Goal: Check status: Check status

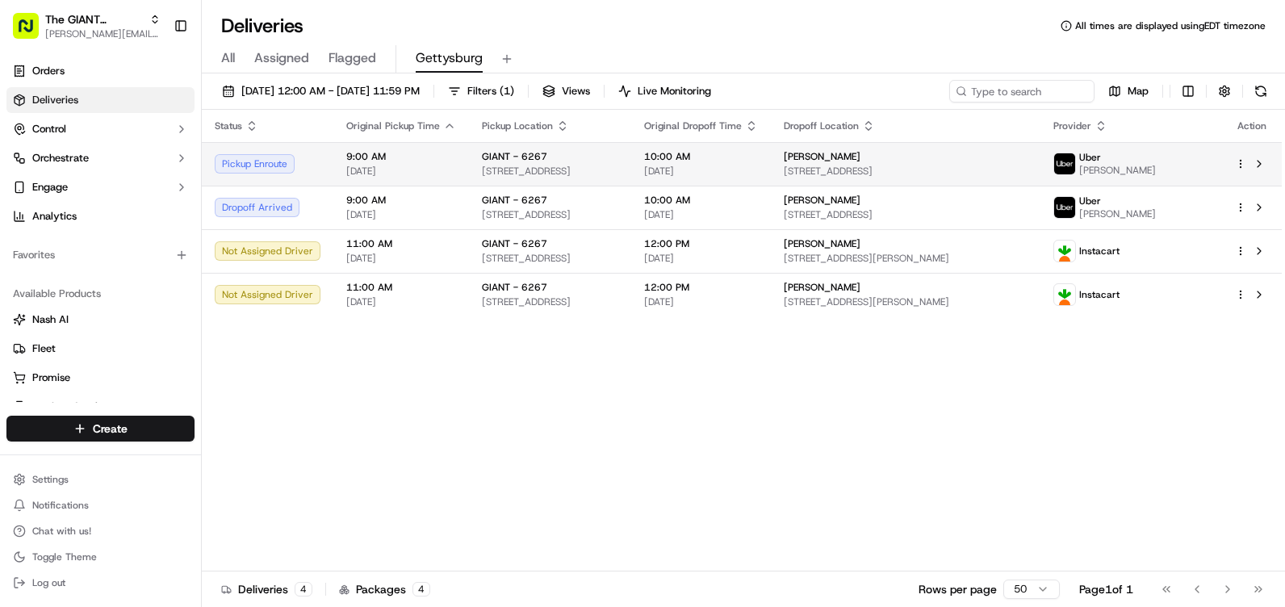
click at [260, 162] on div "Pickup Enroute" at bounding box center [268, 163] width 106 height 19
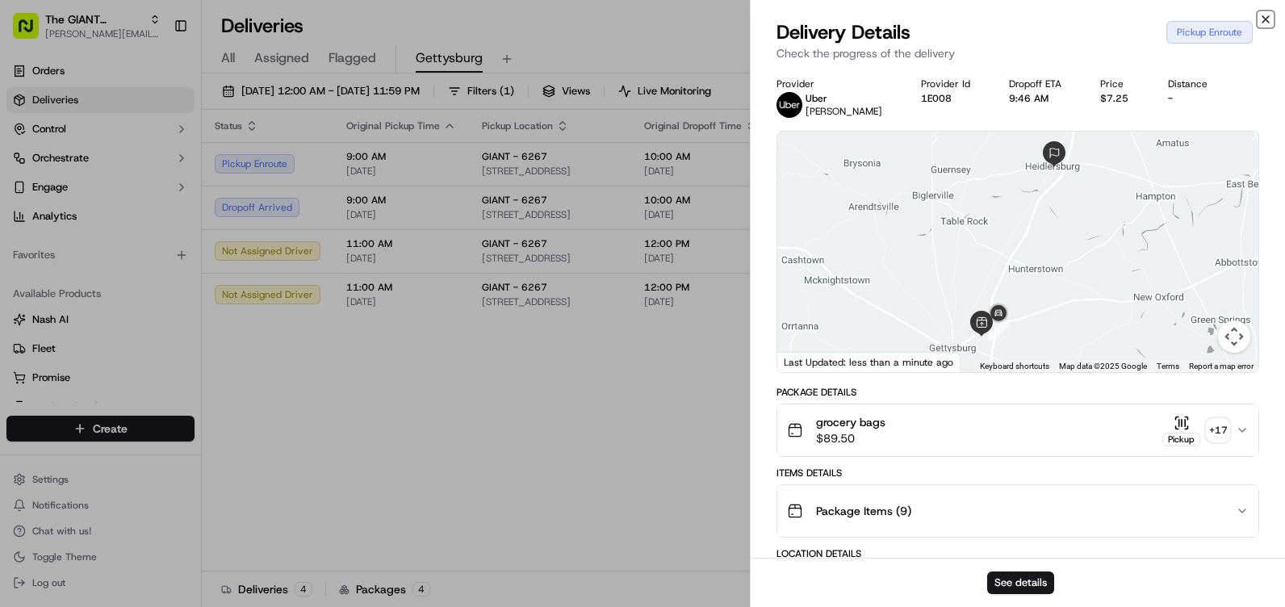
click at [1262, 19] on icon "button" at bounding box center [1265, 19] width 13 height 13
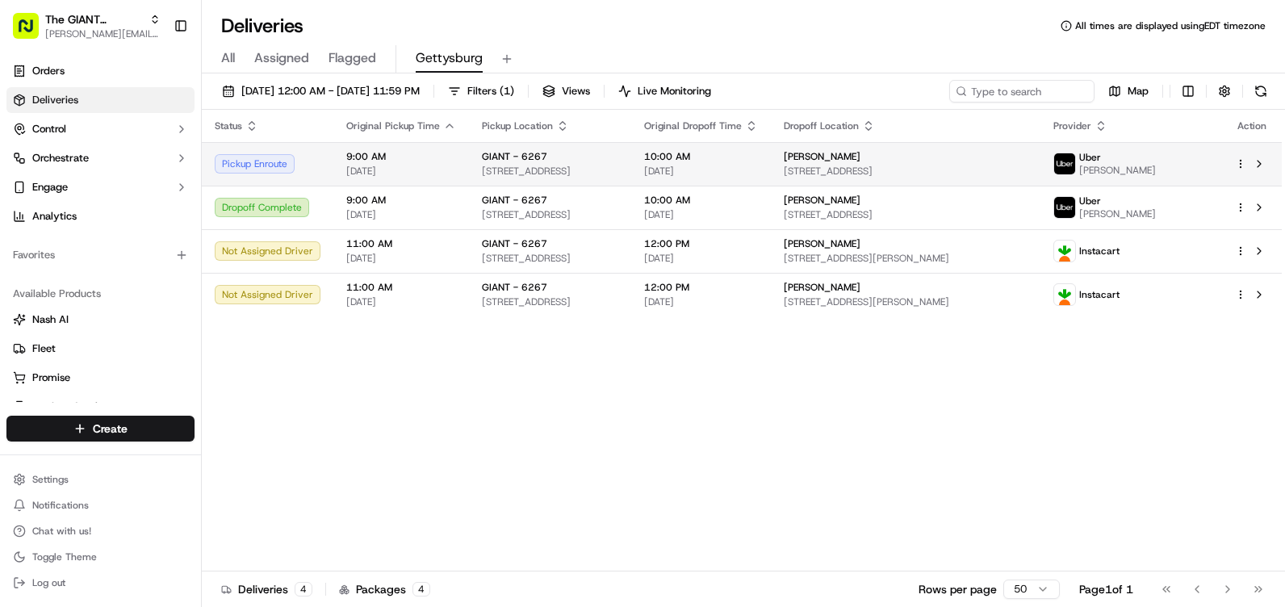
click at [280, 165] on div "Pickup Enroute" at bounding box center [268, 163] width 106 height 19
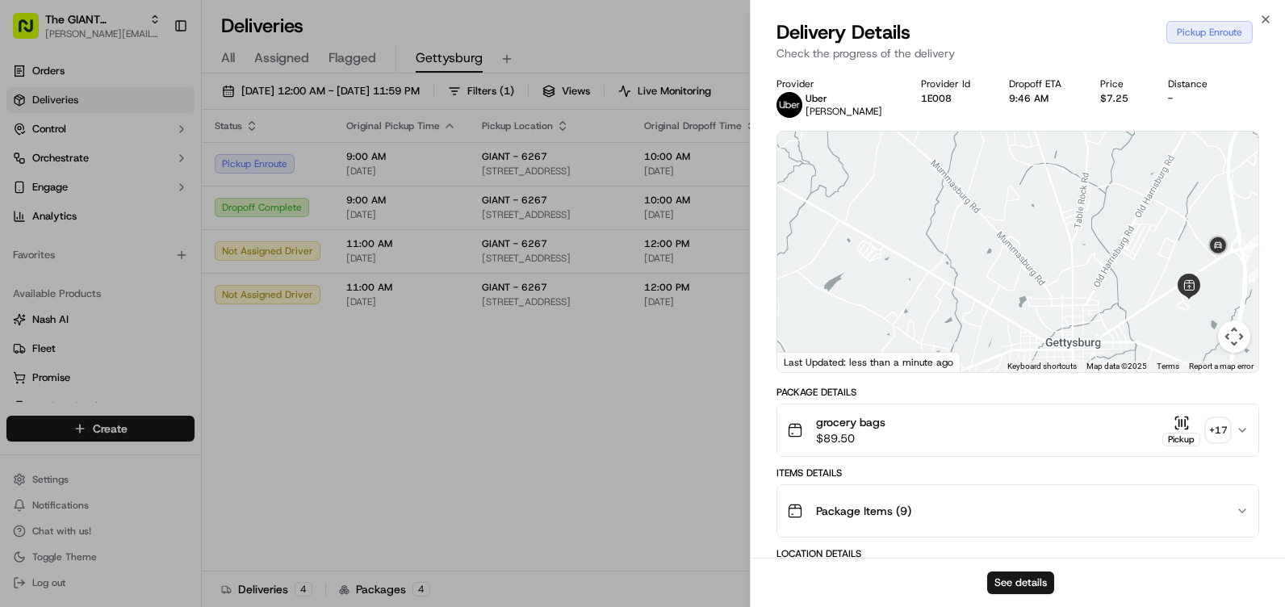
click at [1228, 343] on button "Map camera controls" at bounding box center [1234, 336] width 32 height 32
click at [1237, 337] on button "Map camera controls" at bounding box center [1234, 336] width 32 height 32
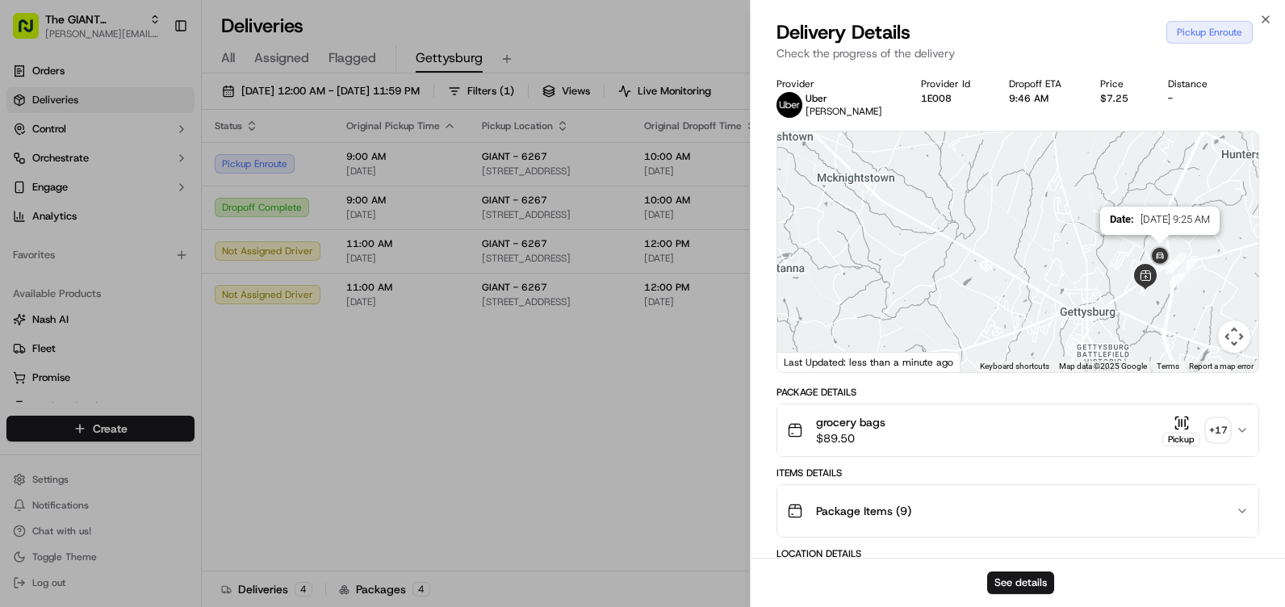
click at [1161, 250] on img at bounding box center [1160, 257] width 26 height 26
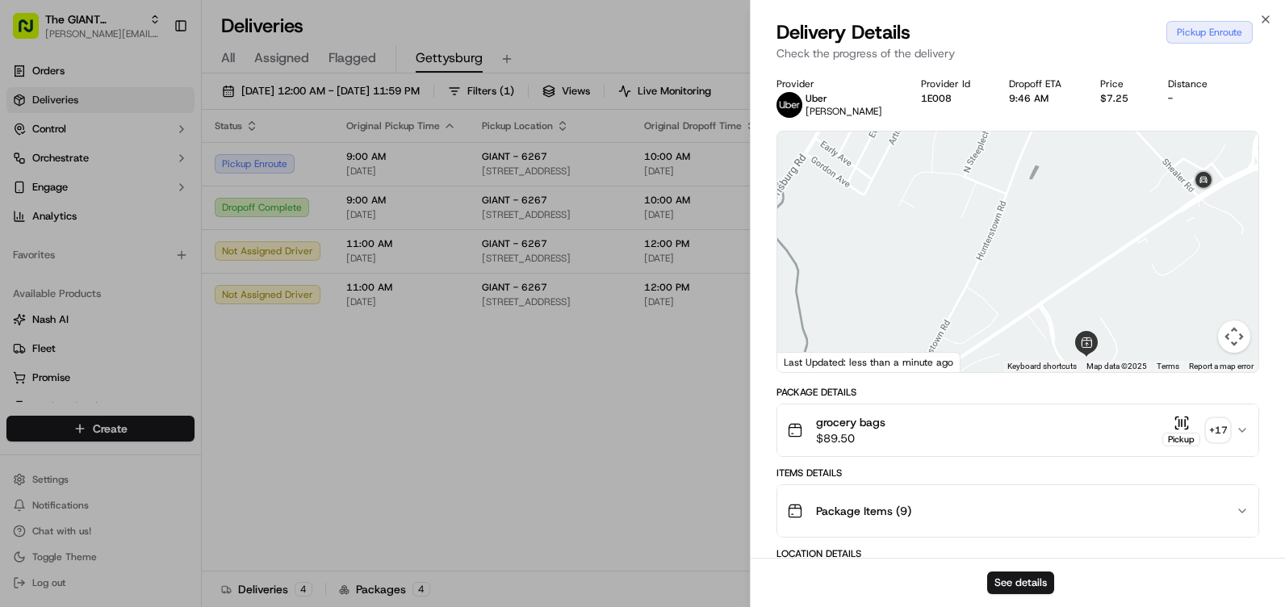
drag, startPoint x: 1176, startPoint y: 279, endPoint x: 1166, endPoint y: 354, distance: 75.7
click at [1166, 354] on div at bounding box center [1017, 252] width 481 height 241
click at [1269, 16] on icon "button" at bounding box center [1265, 19] width 6 height 6
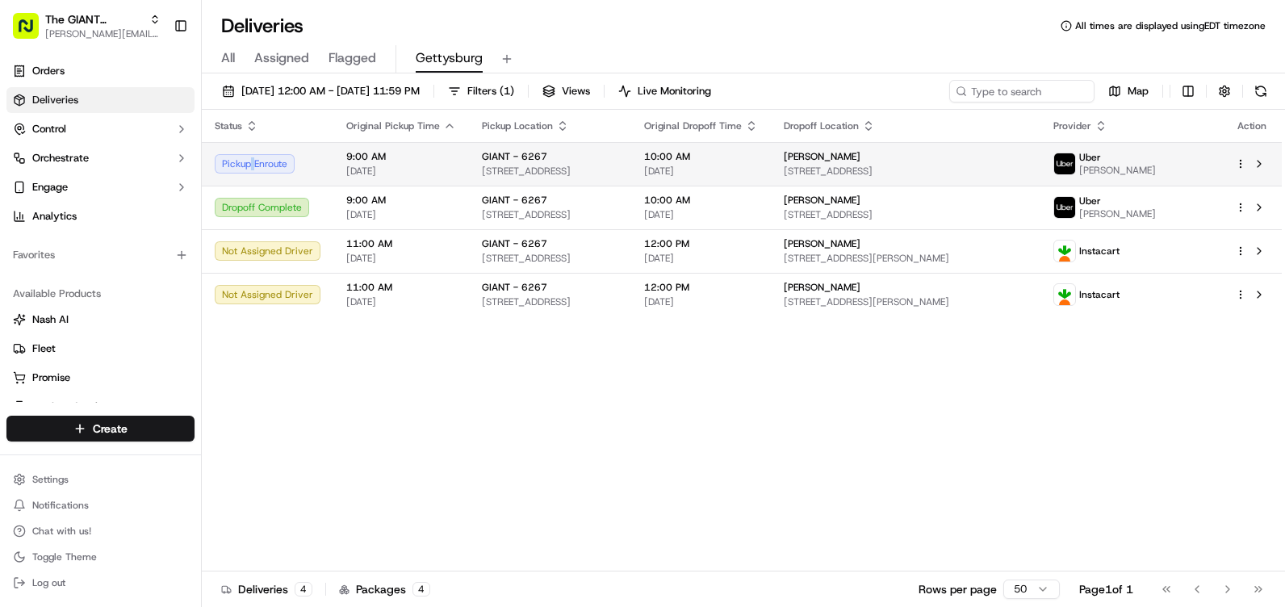
click at [253, 174] on td "Pickup Enroute" at bounding box center [268, 164] width 132 height 44
click at [257, 169] on div "Pickup Enroute" at bounding box center [268, 163] width 106 height 19
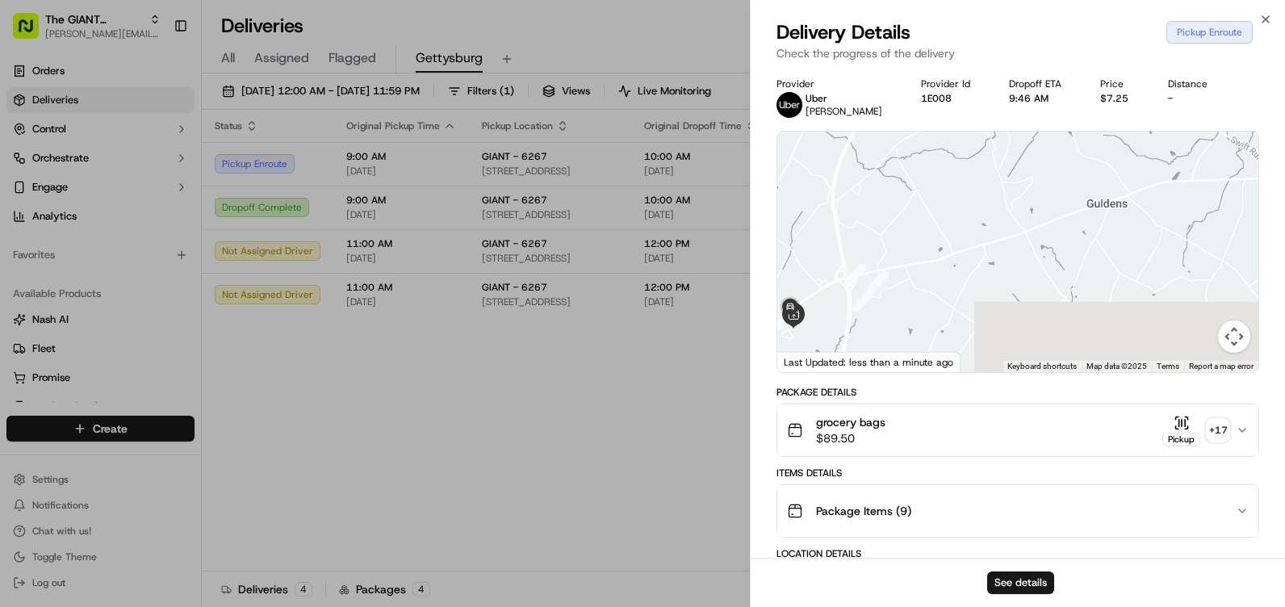
drag, startPoint x: 1037, startPoint y: 280, endPoint x: 1044, endPoint y: 114, distance: 166.4
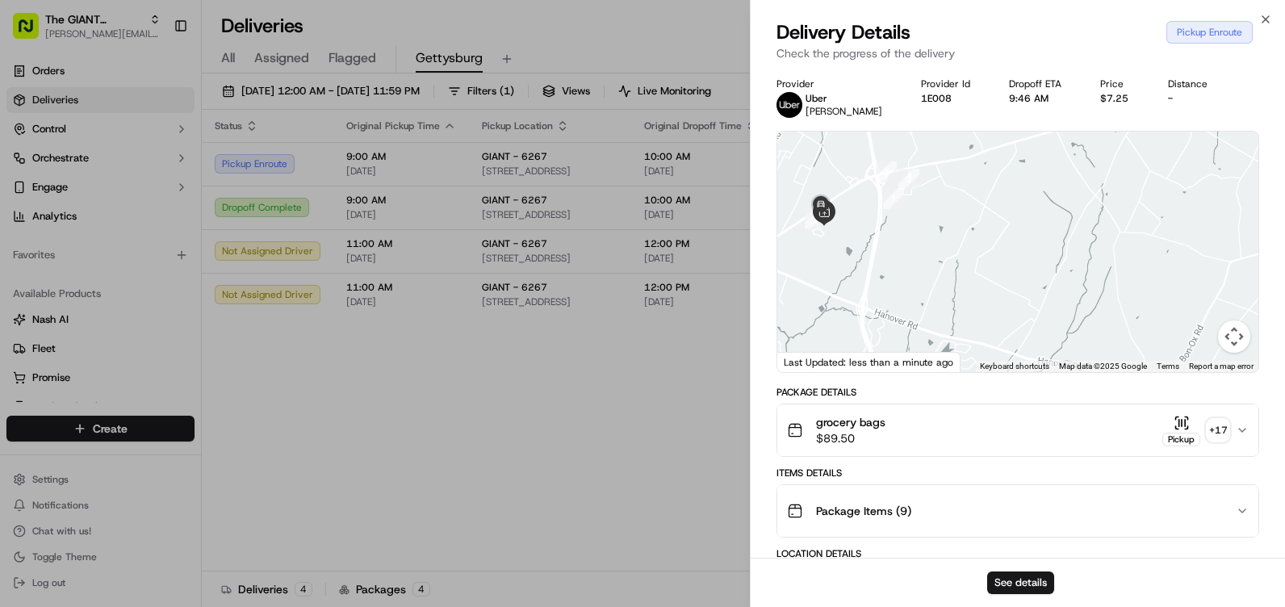
drag, startPoint x: 950, startPoint y: 289, endPoint x: 982, endPoint y: 221, distance: 75.1
click at [982, 221] on div at bounding box center [1017, 252] width 481 height 241
drag, startPoint x: 843, startPoint y: 232, endPoint x: 953, endPoint y: 246, distance: 111.4
click at [953, 246] on div at bounding box center [1017, 252] width 481 height 241
drag, startPoint x: 906, startPoint y: 274, endPoint x: 938, endPoint y: 358, distance: 89.9
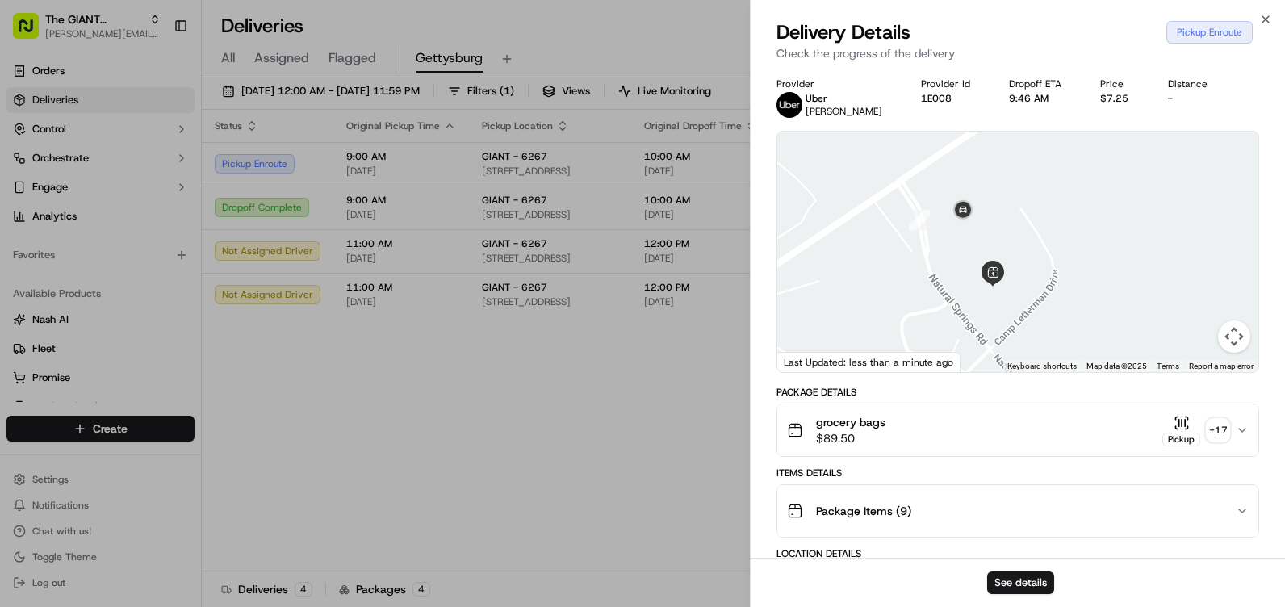
click at [938, 358] on div "← Move left → Move right ↑ Move up ↓ Move down + Zoom in - Zoom out Home Jump l…" at bounding box center [1017, 252] width 481 height 241
click at [1262, 19] on icon "button" at bounding box center [1265, 19] width 13 height 13
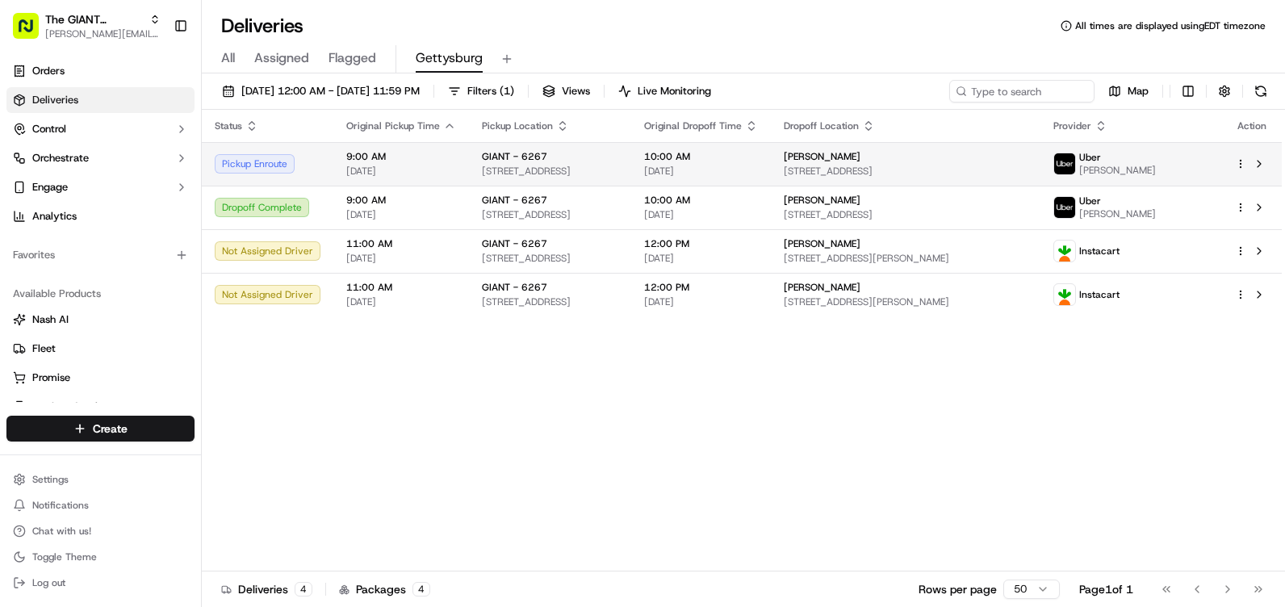
click at [263, 159] on div "Pickup Enroute" at bounding box center [268, 163] width 106 height 19
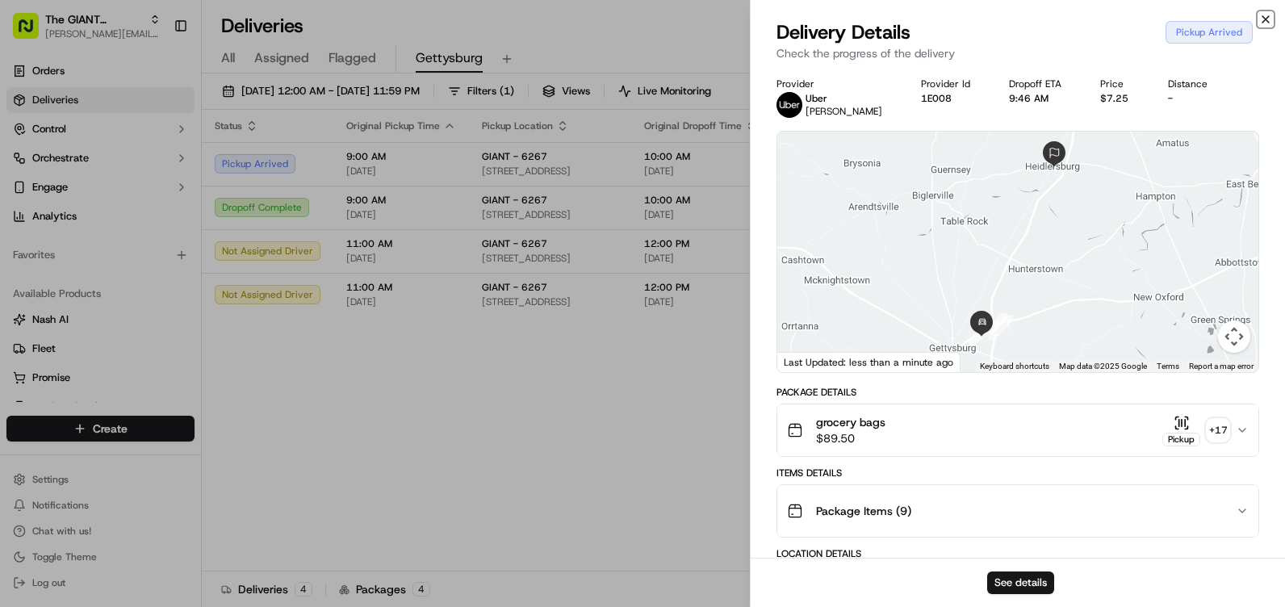
click at [1259, 18] on icon "button" at bounding box center [1265, 19] width 13 height 13
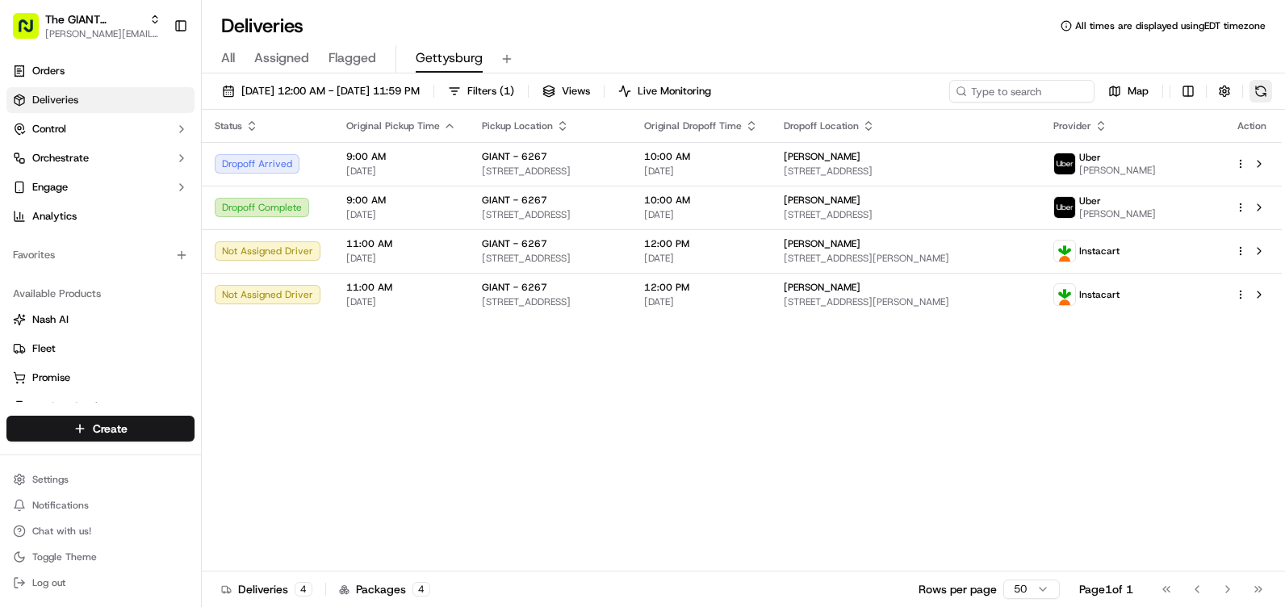
click at [1257, 90] on button at bounding box center [1260, 91] width 23 height 23
